Goal: Transaction & Acquisition: Purchase product/service

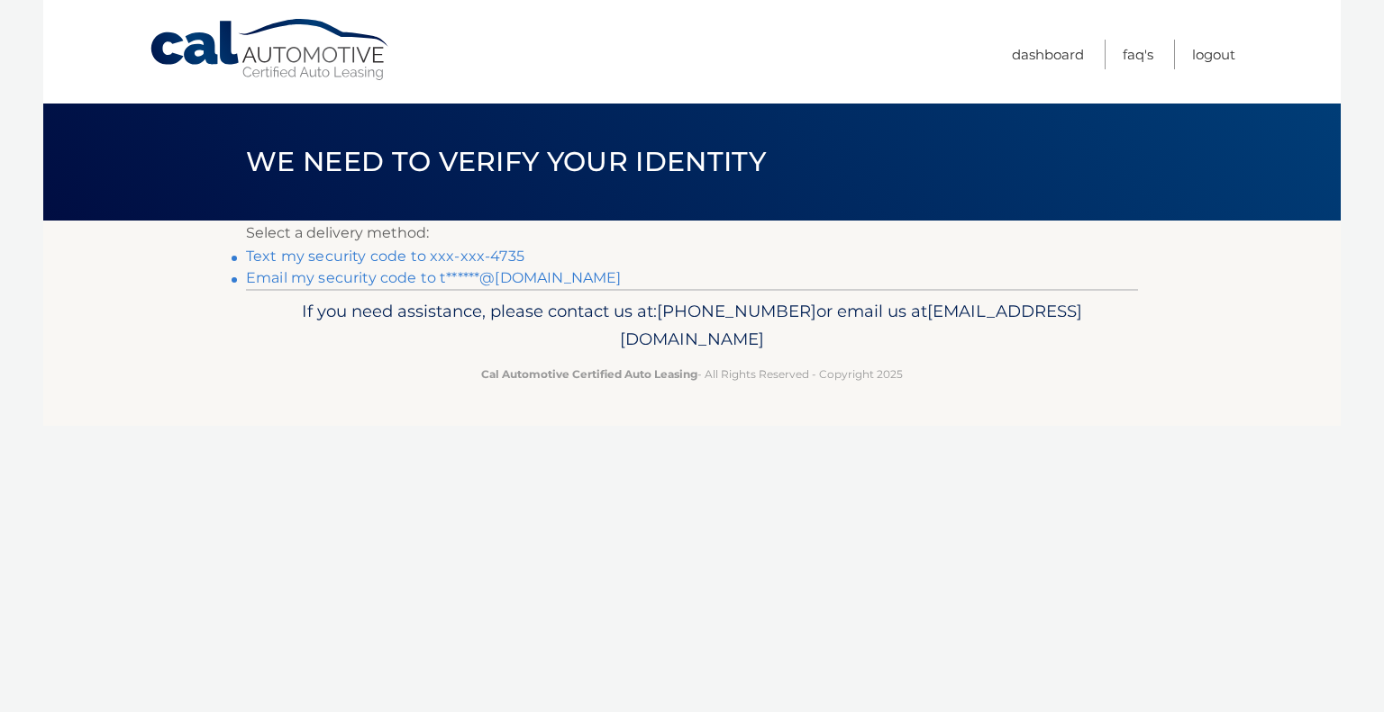
click at [457, 253] on link "Text my security code to xxx-xxx-4735" at bounding box center [385, 256] width 278 height 17
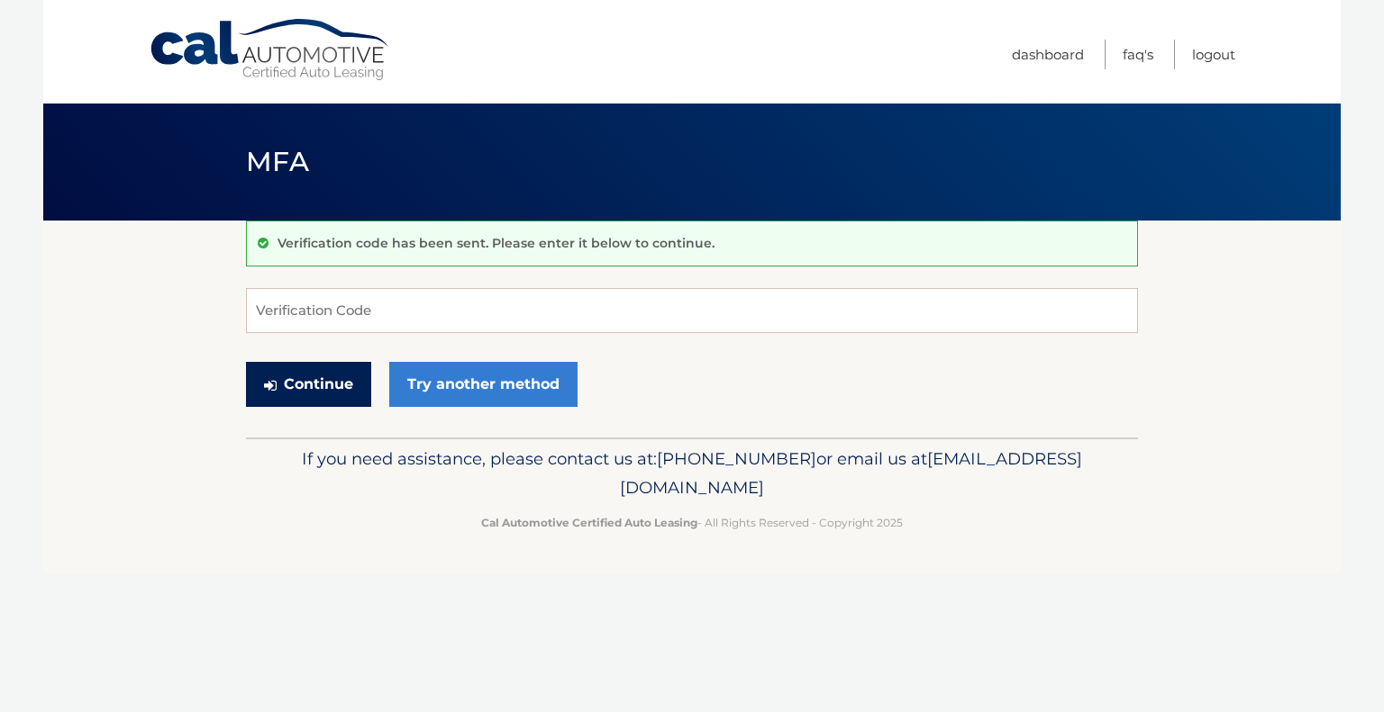
click at [332, 379] on button "Continue" at bounding box center [308, 384] width 125 height 45
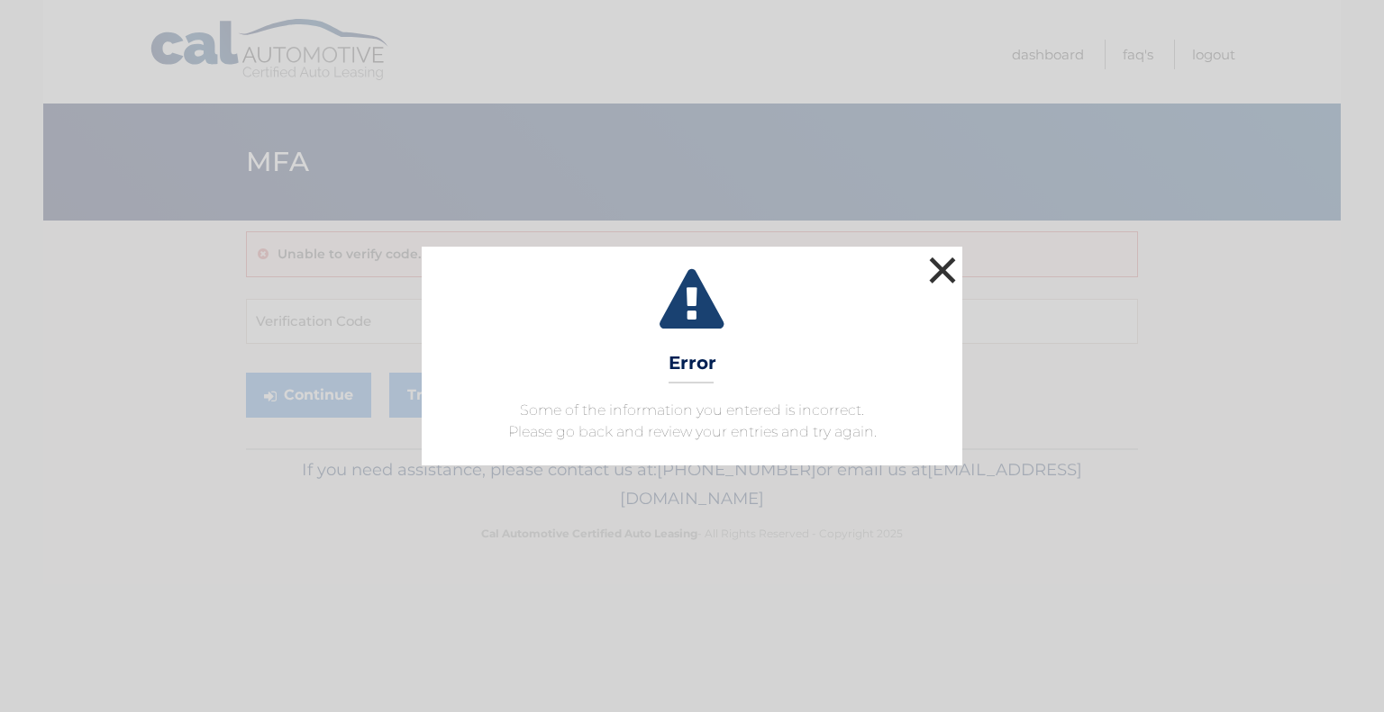
click at [958, 278] on button "×" at bounding box center [942, 270] width 36 height 36
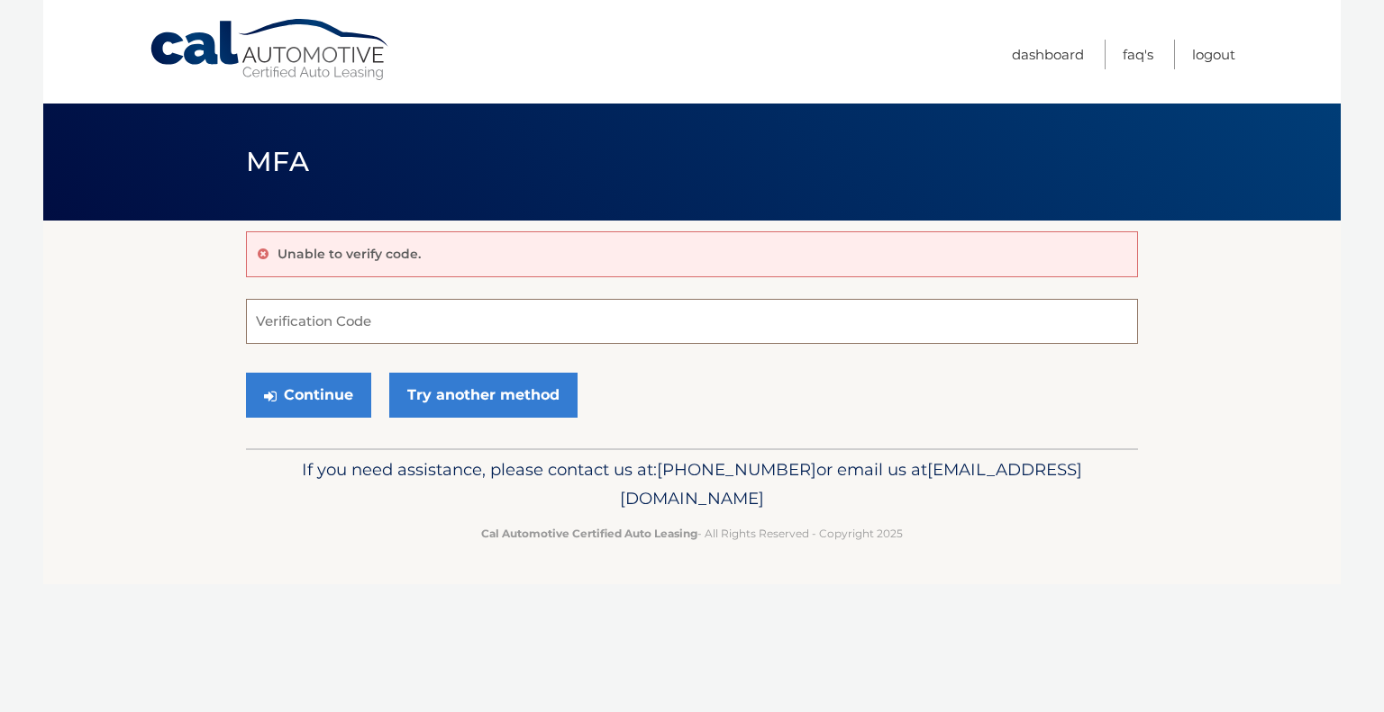
click at [812, 320] on input "Verification Code" at bounding box center [692, 321] width 892 height 45
type input "099579"
click at [331, 388] on button "Continue" at bounding box center [308, 395] width 125 height 45
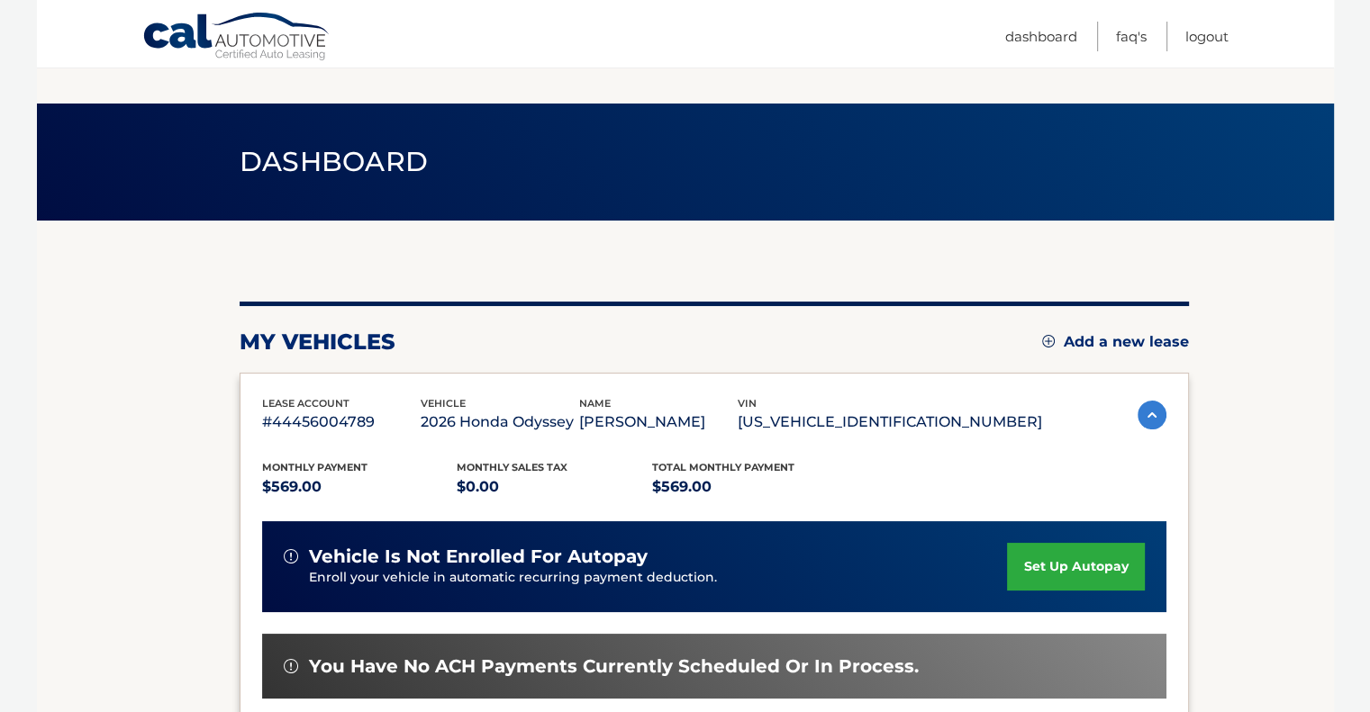
scroll to position [377, 0]
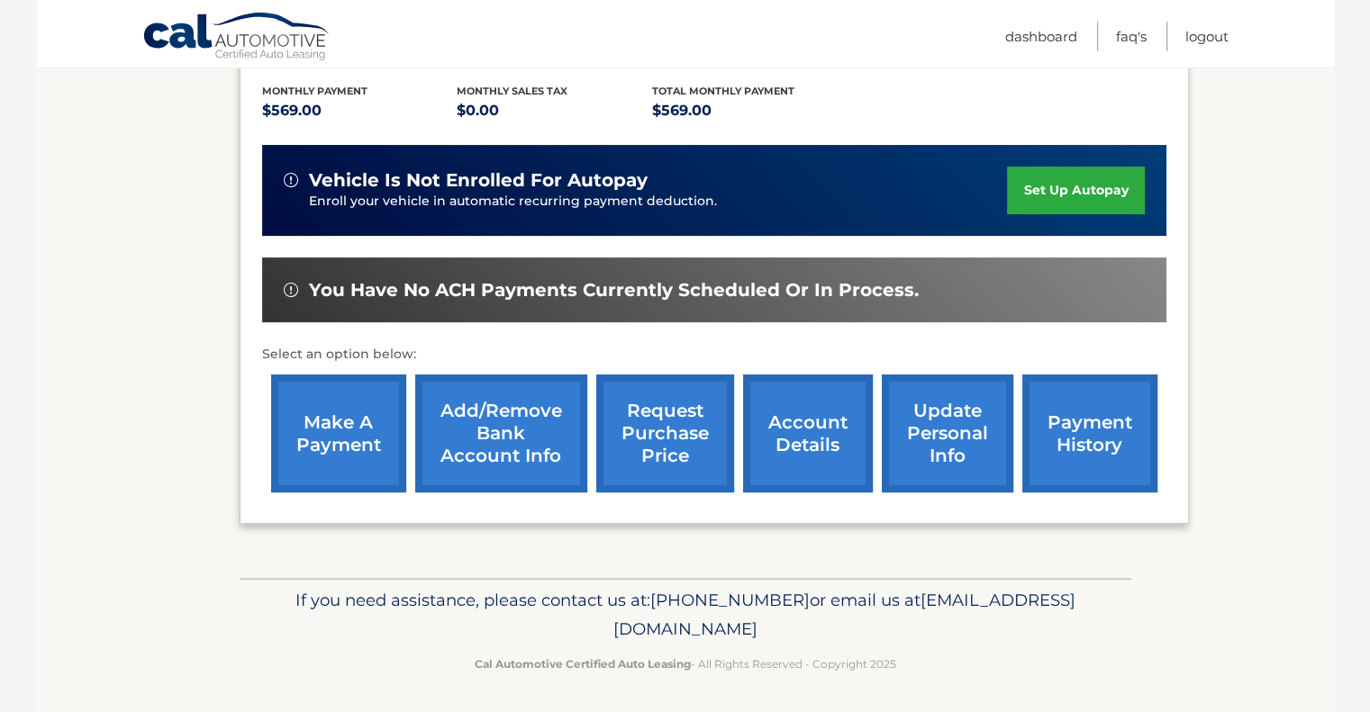
click at [371, 422] on link "make a payment" at bounding box center [338, 434] width 135 height 118
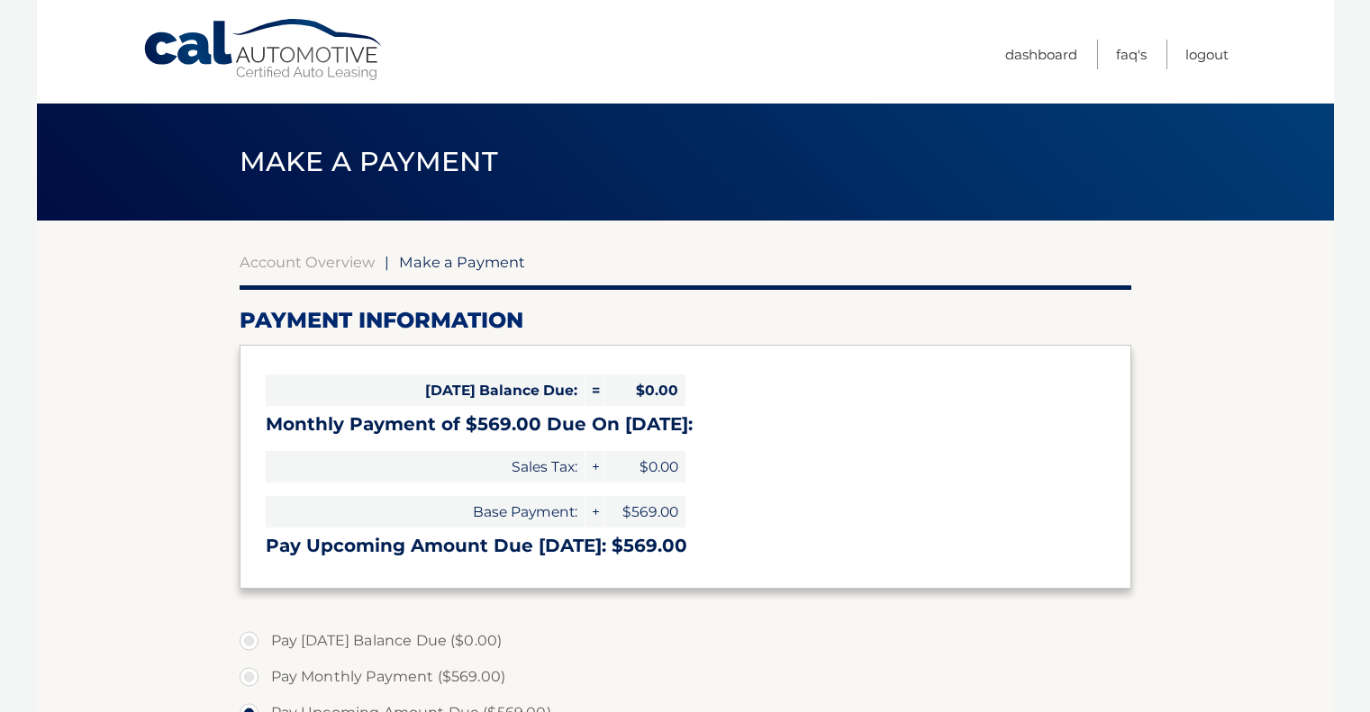
select select "ZWMxZTI0MjMtMWZmMS00YzEyLWE0MDYtY2NiNWI5NjA0YTA2"
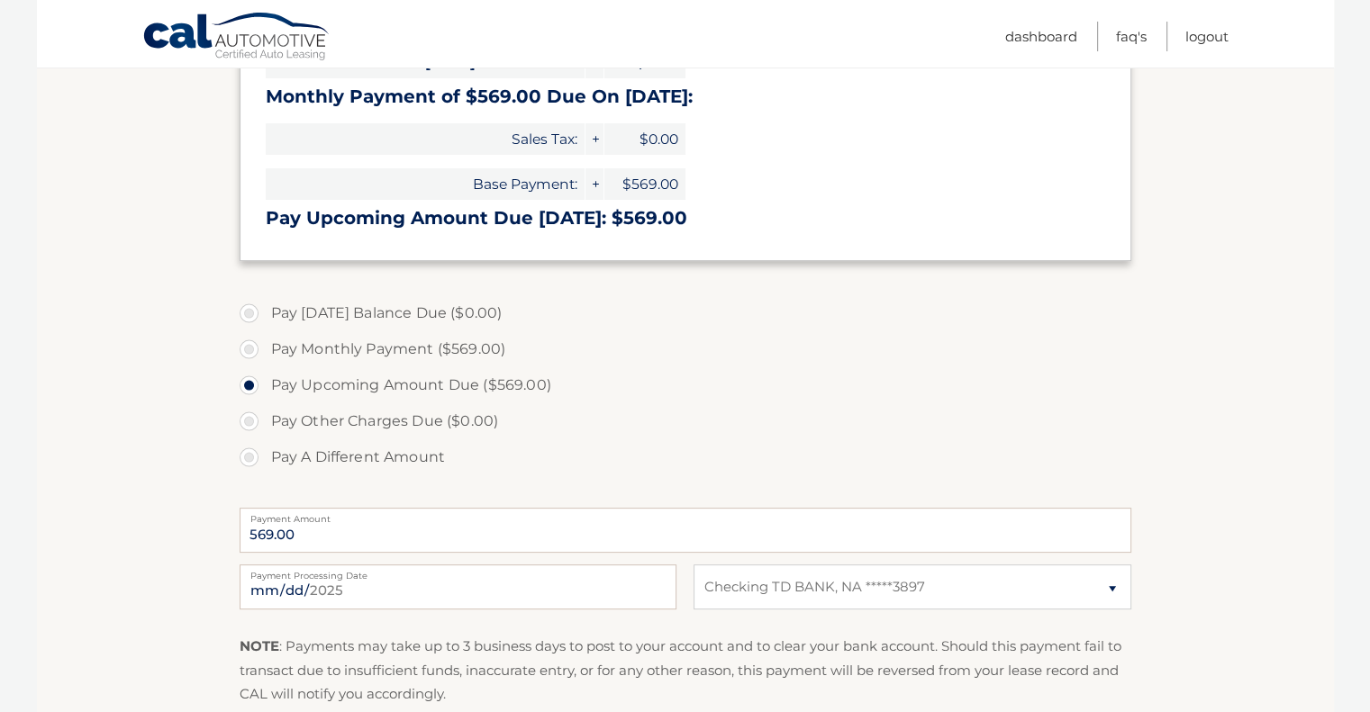
scroll to position [331, 0]
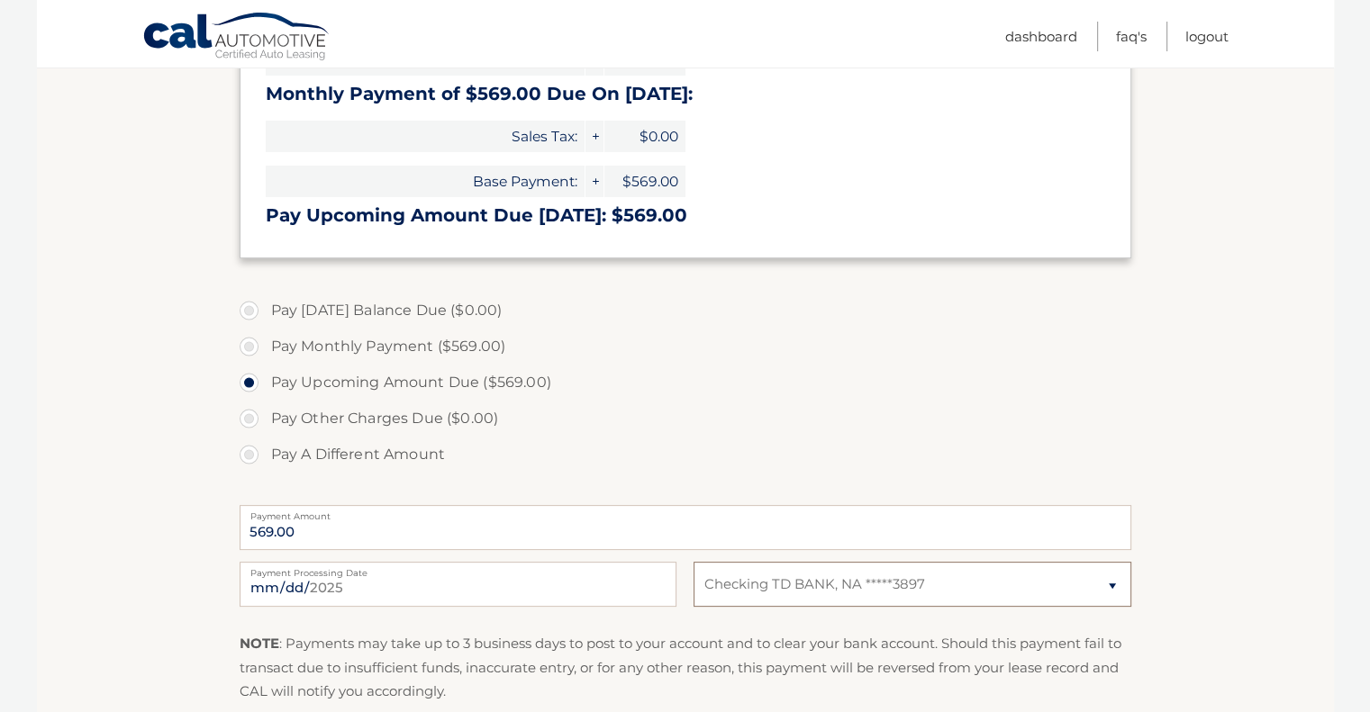
click at [885, 590] on select "Select Bank Account Checking TD BANK, NA *****3897" at bounding box center [912, 584] width 437 height 45
click at [694, 562] on select "Select Bank Account Checking TD BANK, NA *****3897" at bounding box center [912, 584] width 437 height 45
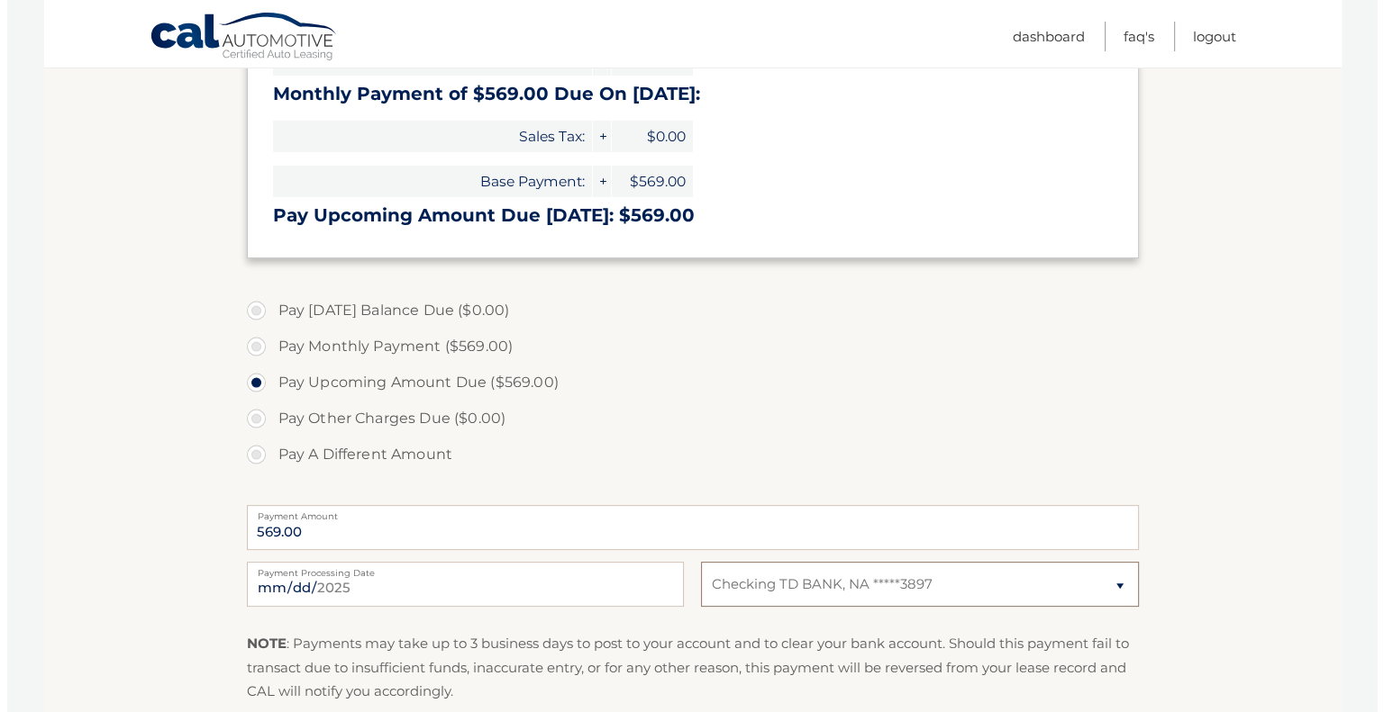
scroll to position [573, 0]
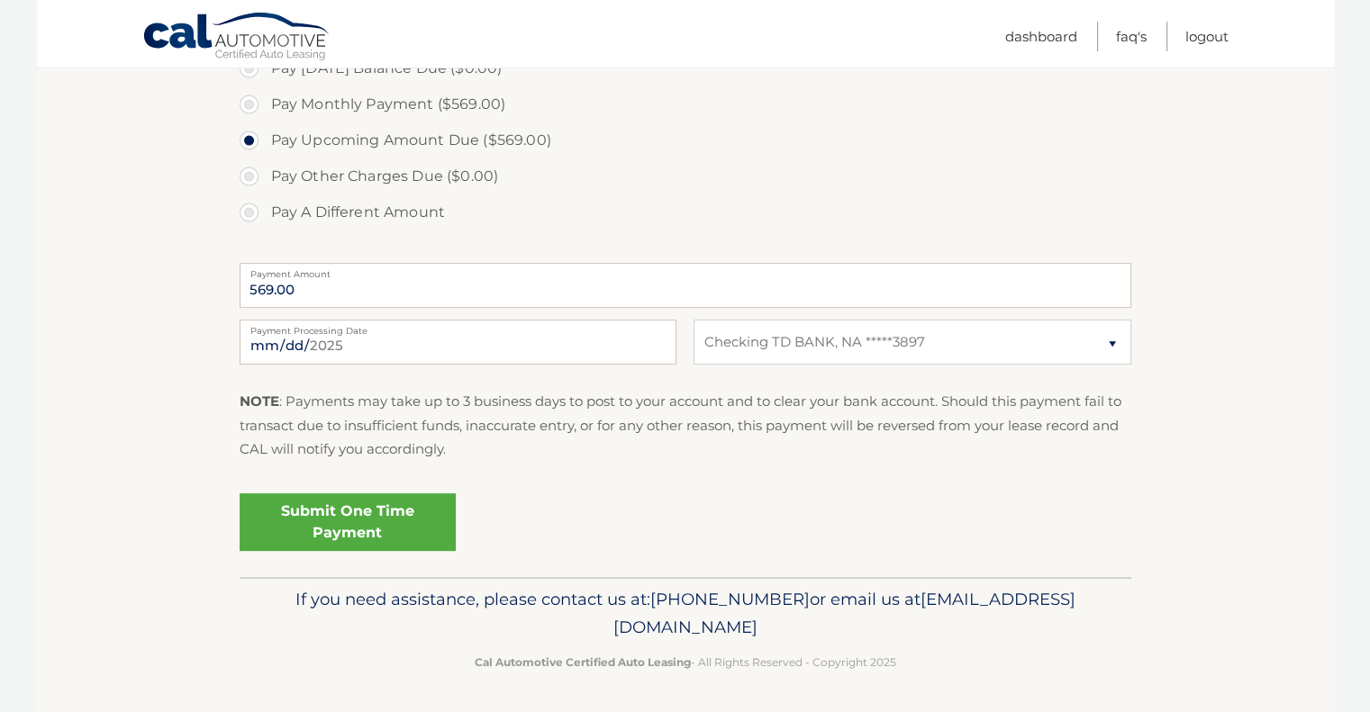
click at [366, 523] on link "Submit One Time Payment" at bounding box center [348, 523] width 216 height 58
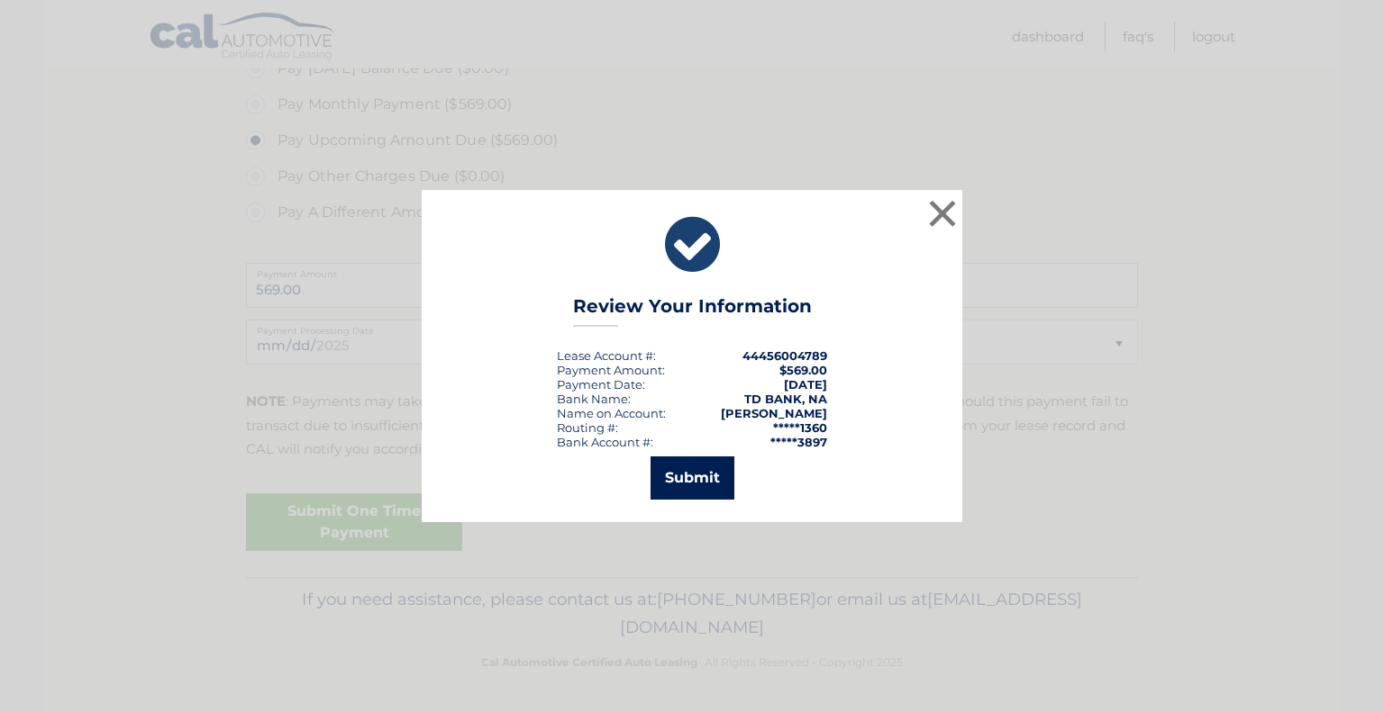
click at [681, 471] on button "Submit" at bounding box center [692, 478] width 84 height 43
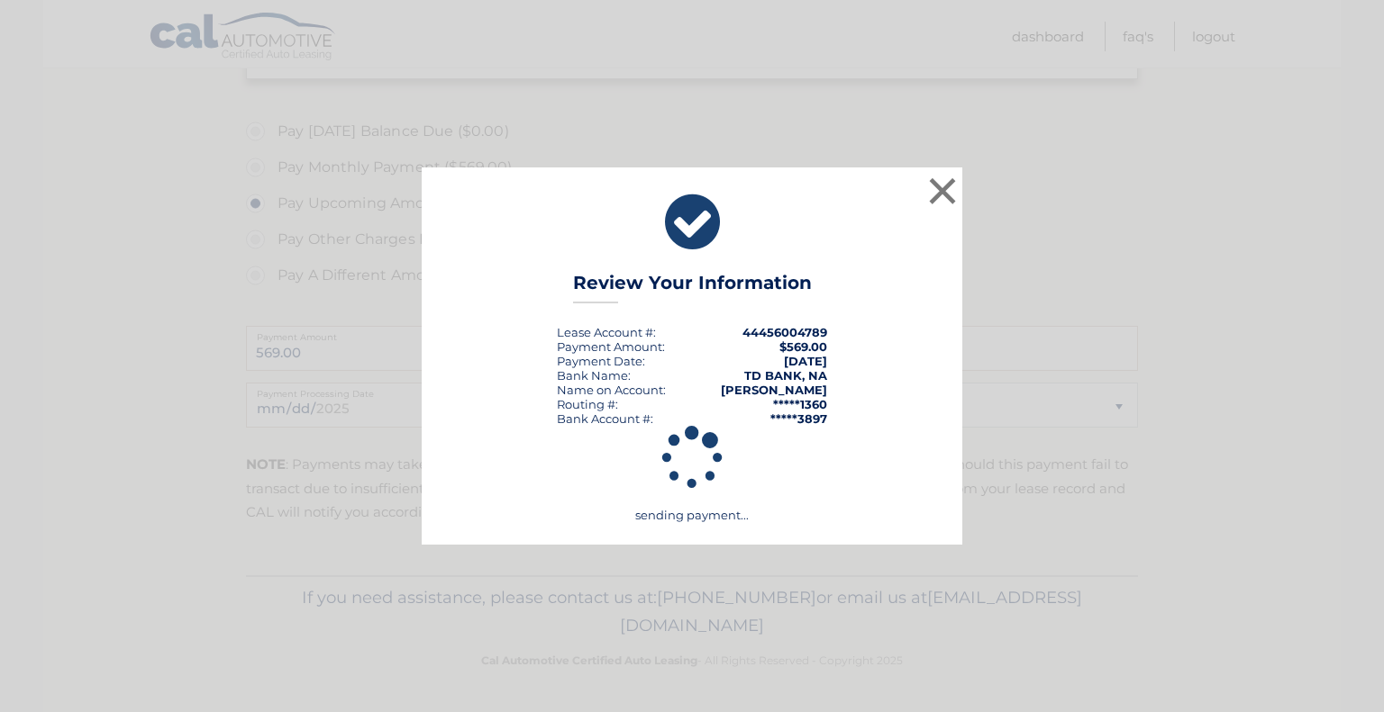
scroll to position [508, 0]
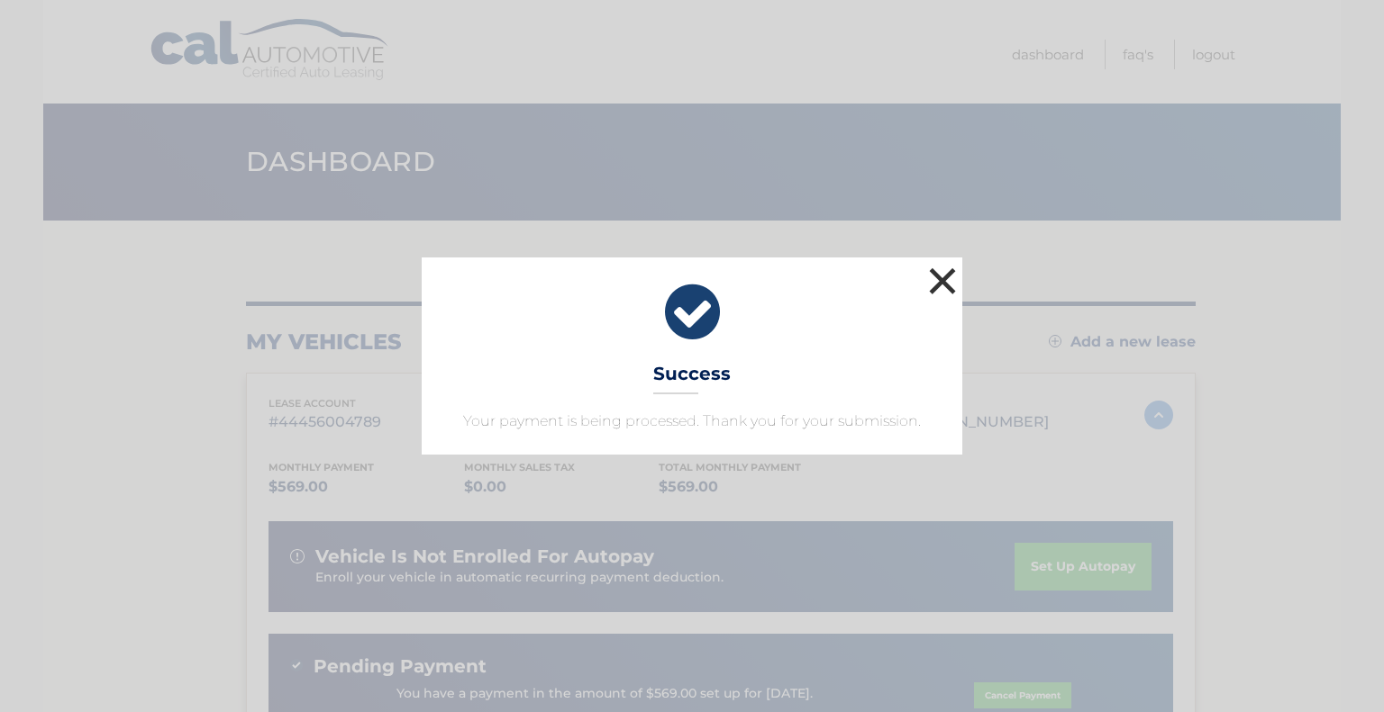
click at [940, 281] on button "×" at bounding box center [942, 281] width 36 height 36
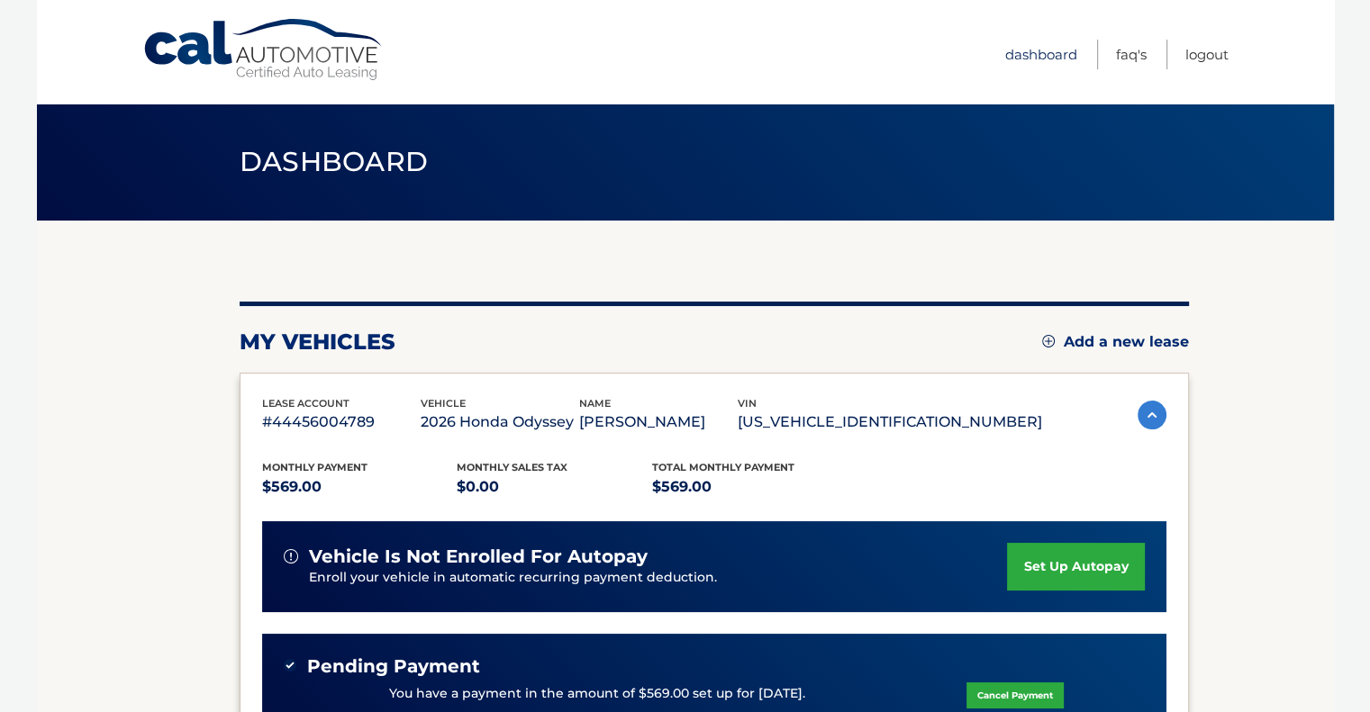
click at [1027, 53] on link "Dashboard" at bounding box center [1041, 55] width 72 height 30
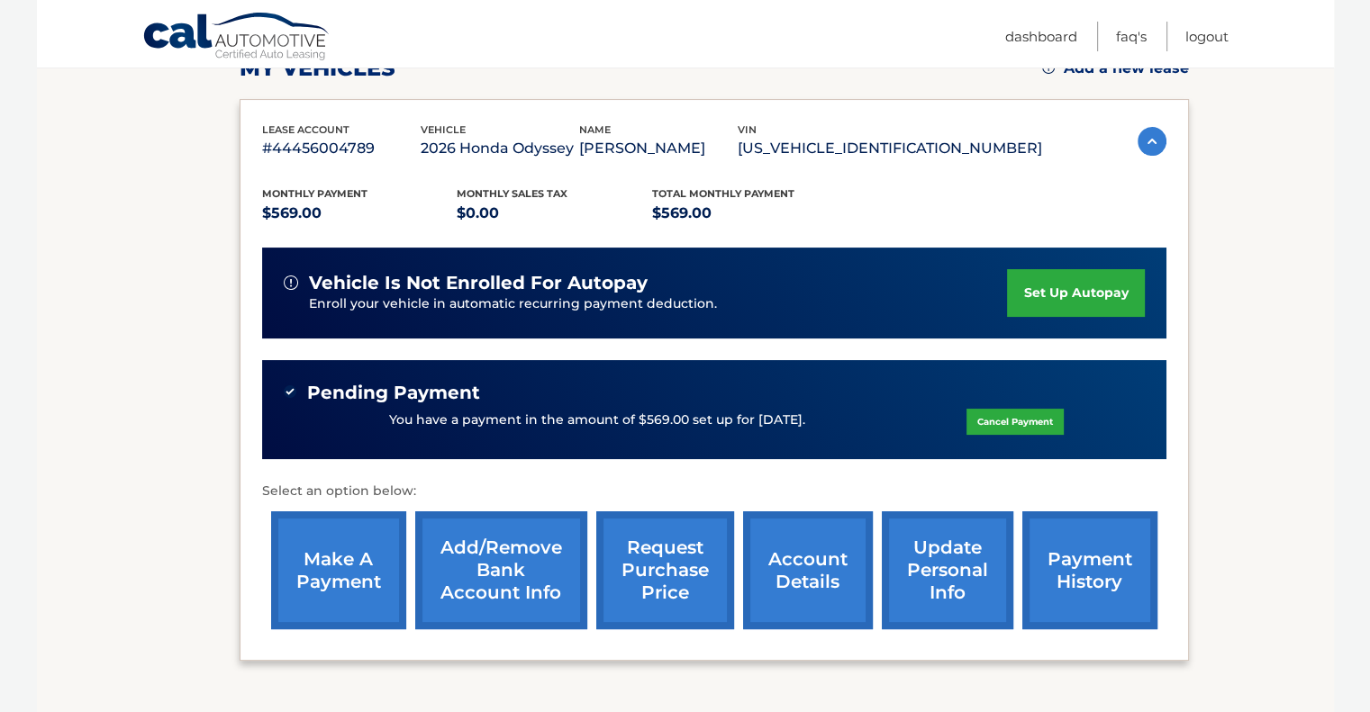
scroll to position [277, 0]
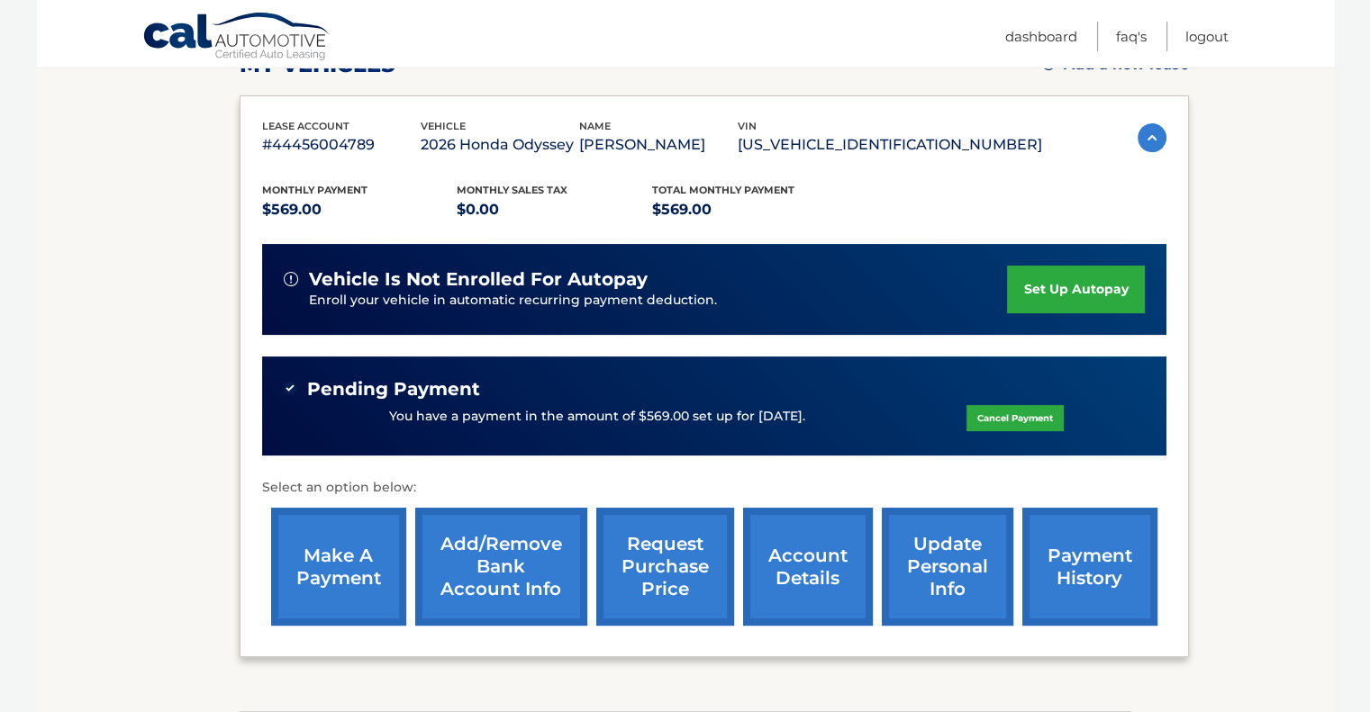
click at [494, 598] on link "Add/Remove bank account info" at bounding box center [501, 567] width 172 height 118
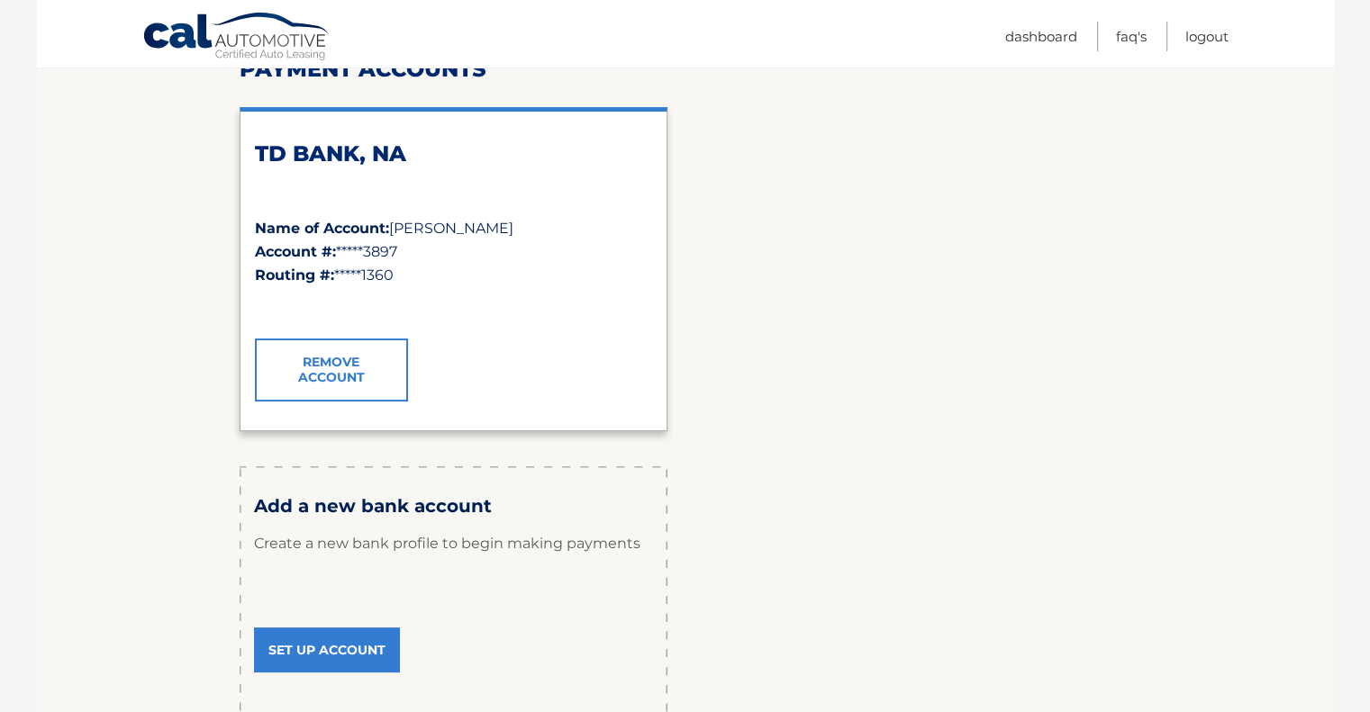
scroll to position [431, 0]
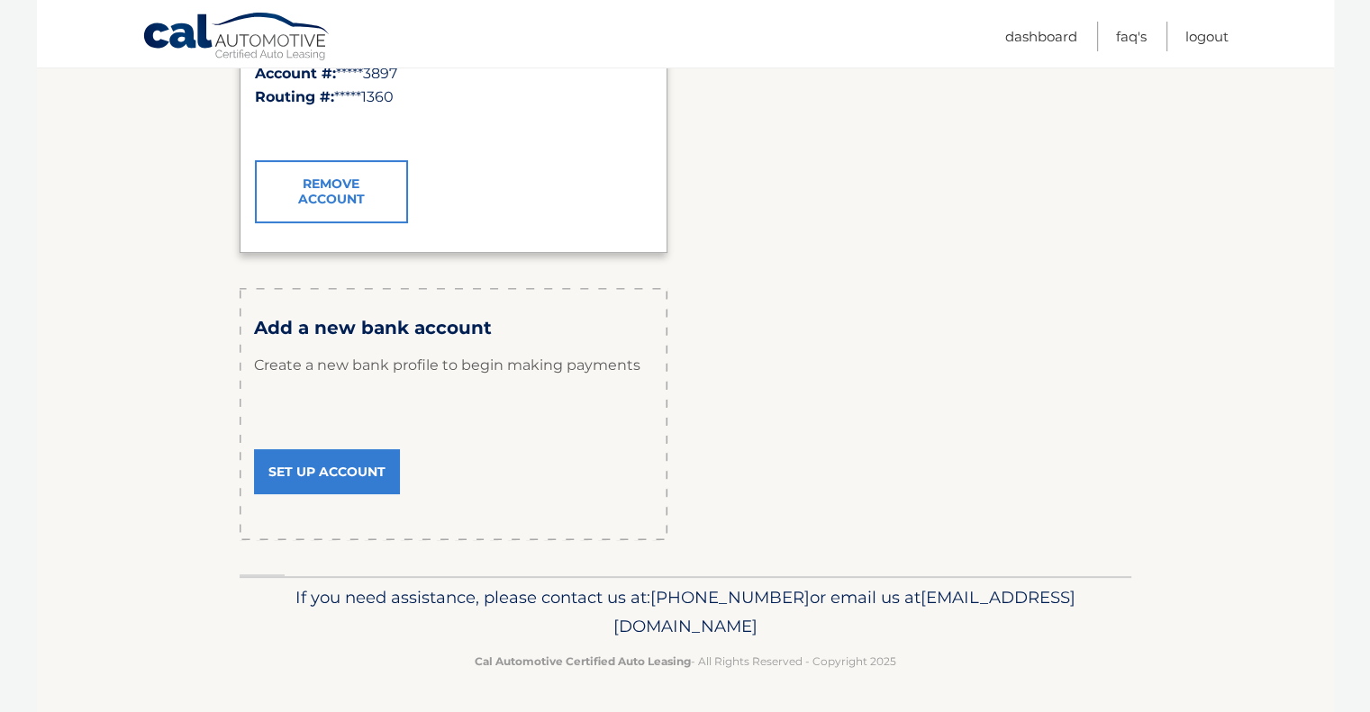
click at [336, 486] on link "Set Up Account" at bounding box center [327, 471] width 146 height 45
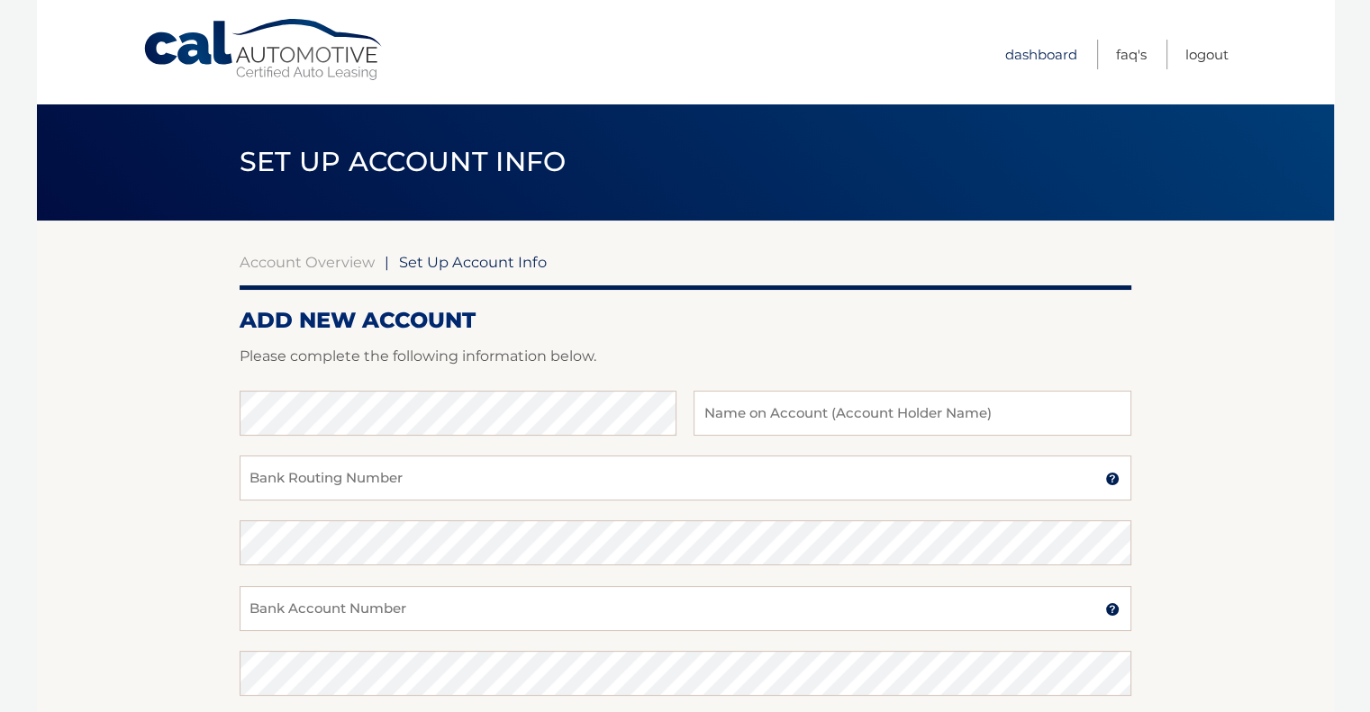
click at [1034, 61] on link "Dashboard" at bounding box center [1041, 55] width 72 height 30
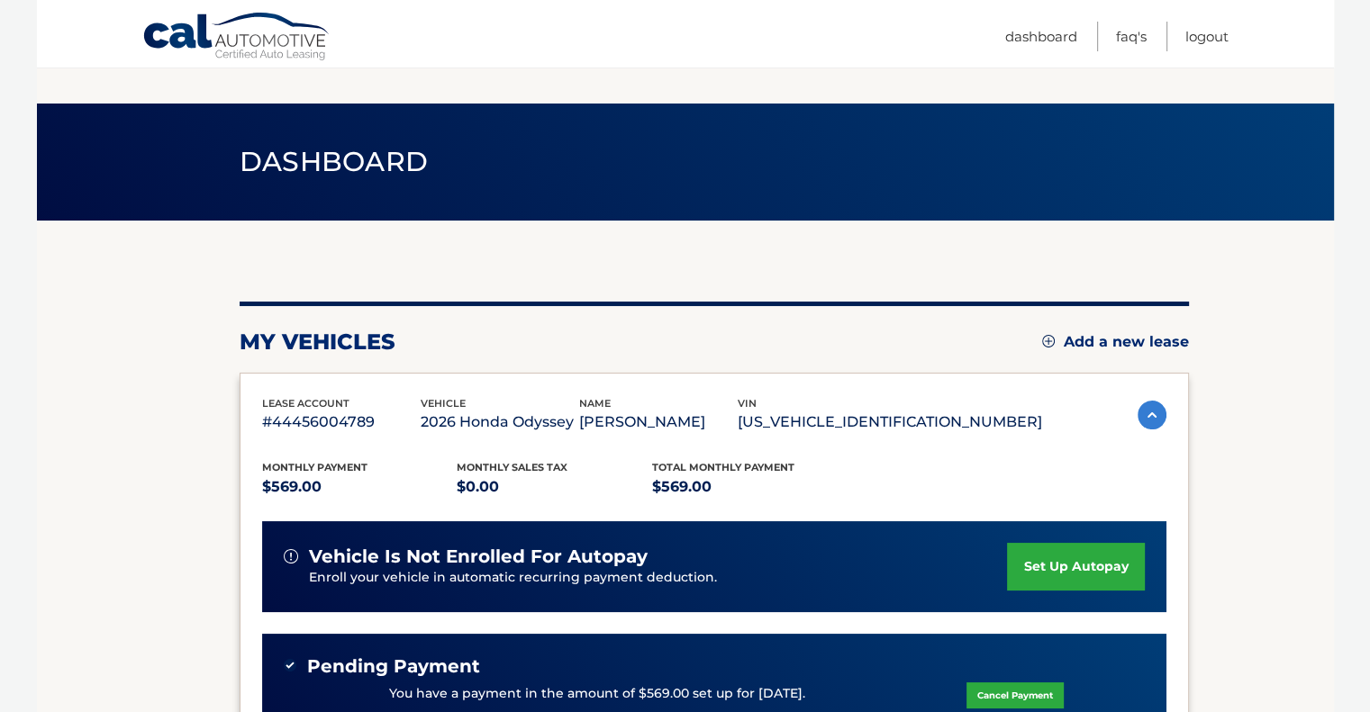
scroll to position [411, 0]
